Goal: Information Seeking & Learning: Understand process/instructions

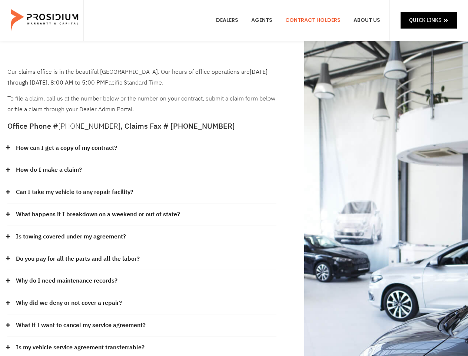
click at [234, 178] on div "How do I make a claim?" at bounding box center [141, 170] width 269 height 22
click at [142, 148] on div "How can I get a copy of my contract?" at bounding box center [141, 148] width 269 height 22
click at [66, 148] on link "How can I get a copy of my contract?" at bounding box center [66, 148] width 101 height 11
click at [142, 170] on div "How do I make a claim?" at bounding box center [141, 170] width 269 height 22
click at [49, 170] on link "How do I make a claim?" at bounding box center [49, 170] width 66 height 11
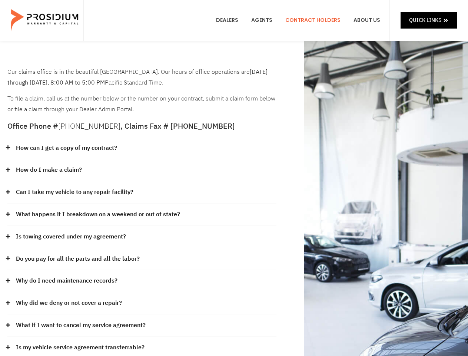
click at [142, 192] on div "Can I take my vehicle to any repair facility?" at bounding box center [141, 192] width 269 height 22
click at [75, 192] on link "Can I take my vehicle to any repair facility?" at bounding box center [75, 192] width 118 height 11
click at [142, 215] on link "What happens if I breakdown on a weekend or out of state?" at bounding box center [98, 214] width 164 height 11
click at [97, 214] on link "What happens if I breakdown on a weekend or out of state?" at bounding box center [98, 214] width 164 height 11
click at [142, 237] on div "Is towing covered under my agreement?" at bounding box center [141, 237] width 269 height 22
